Goal: Find specific page/section

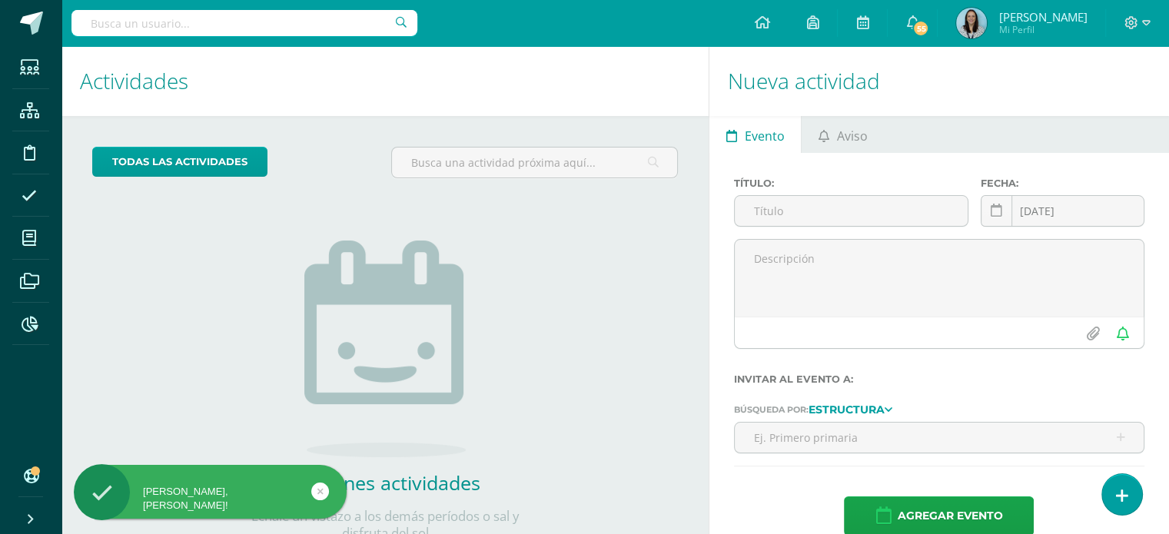
click at [268, 24] on input "text" at bounding box center [244, 23] width 346 height 26
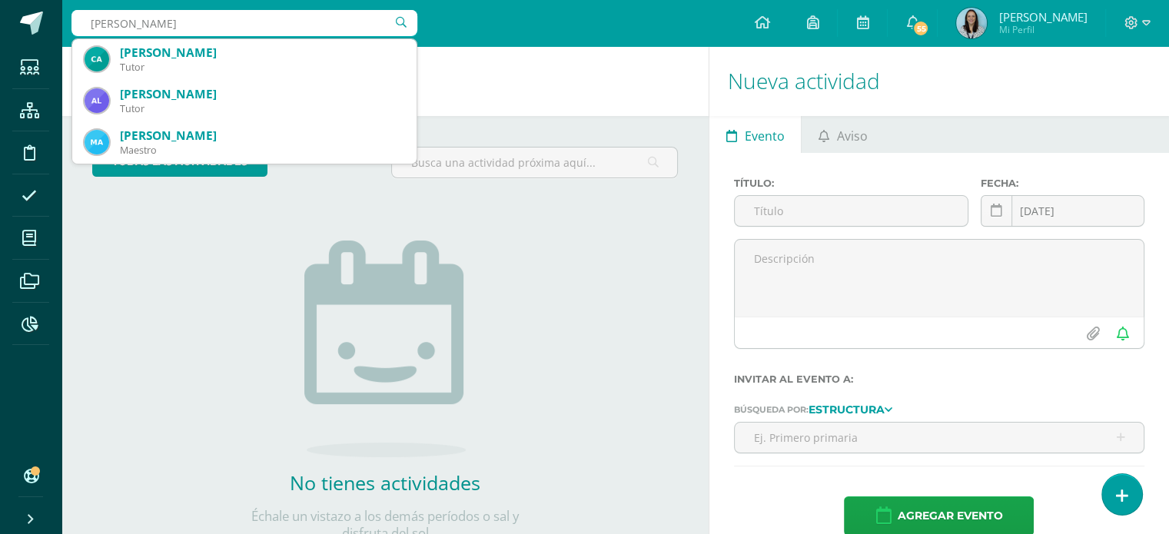
scroll to position [77, 0]
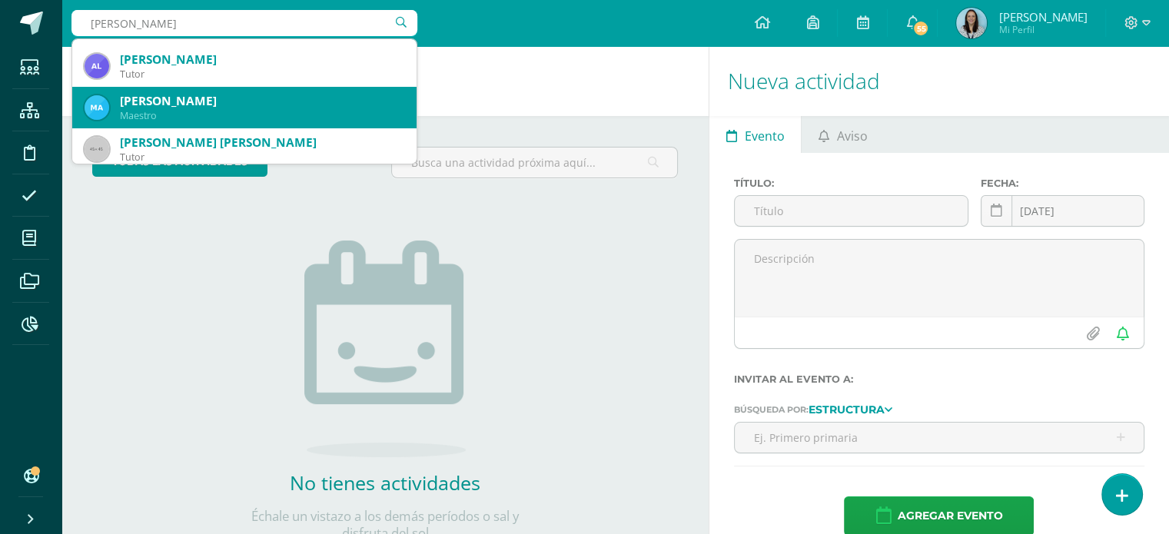
type input "alvarez montt"
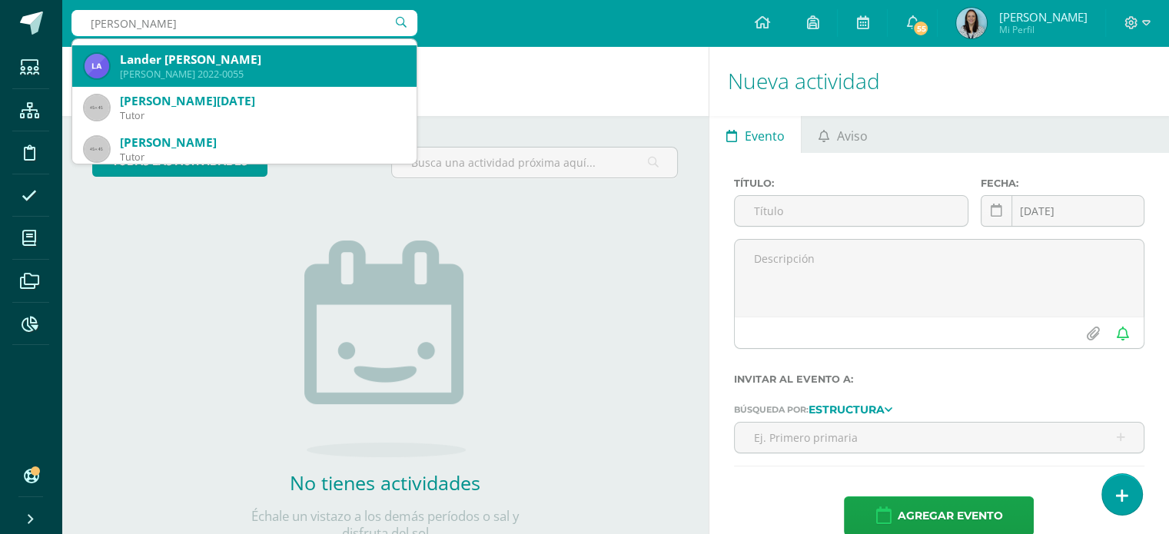
click at [238, 54] on div "Lander Josdenny Alvarez Mont" at bounding box center [262, 59] width 284 height 16
click at [238, 54] on h1 "Actividades" at bounding box center [385, 81] width 610 height 70
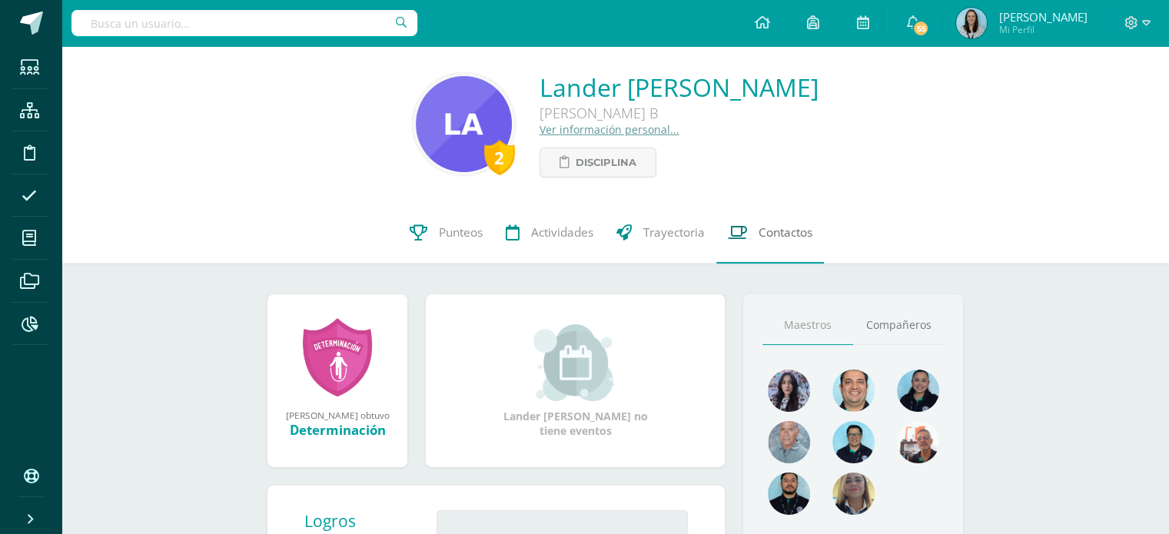
click at [788, 236] on span "Contactos" at bounding box center [786, 232] width 54 height 16
